Goal: Use online tool/utility: Use online tool/utility

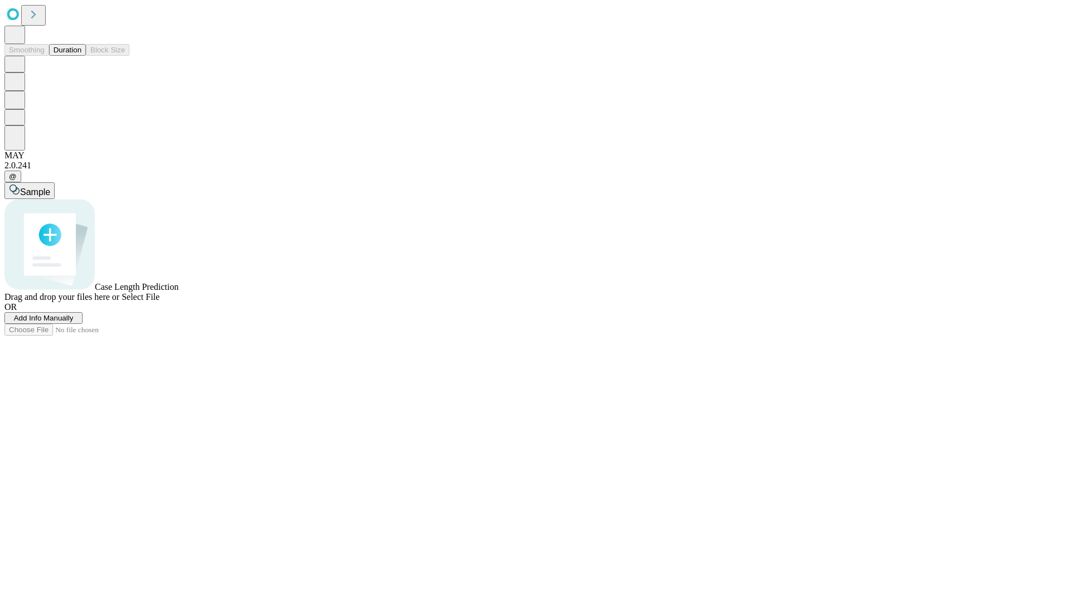
click at [81, 56] on button "Duration" at bounding box center [67, 50] width 37 height 12
click at [50, 187] on span "Sample" at bounding box center [35, 191] width 30 height 9
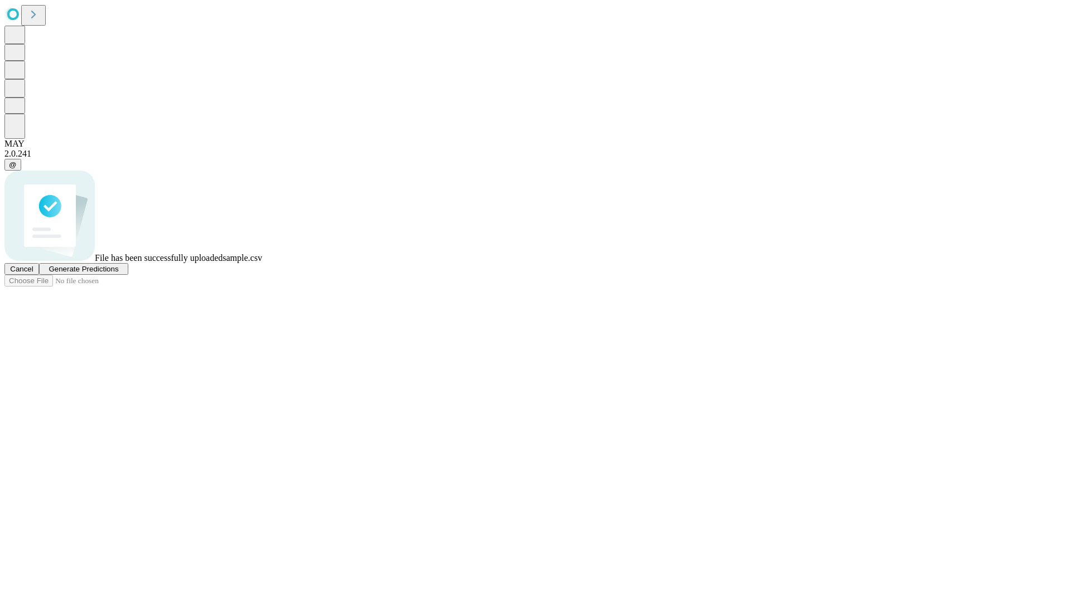
click at [118, 273] on span "Generate Predictions" at bounding box center [84, 269] width 70 height 8
